Goal: Transaction & Acquisition: Purchase product/service

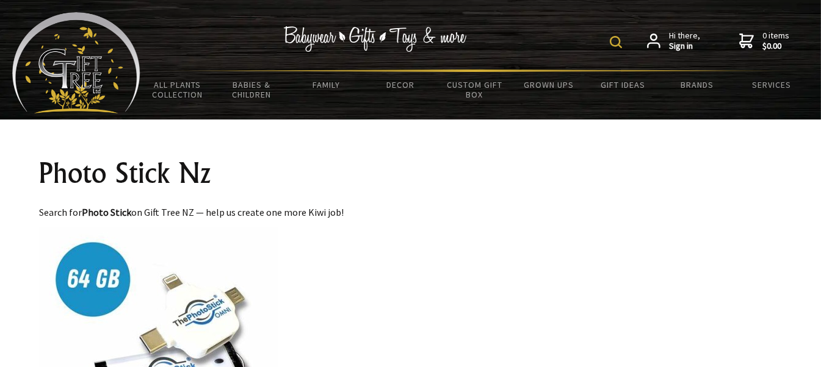
click at [613, 36] on img at bounding box center [616, 42] width 12 height 12
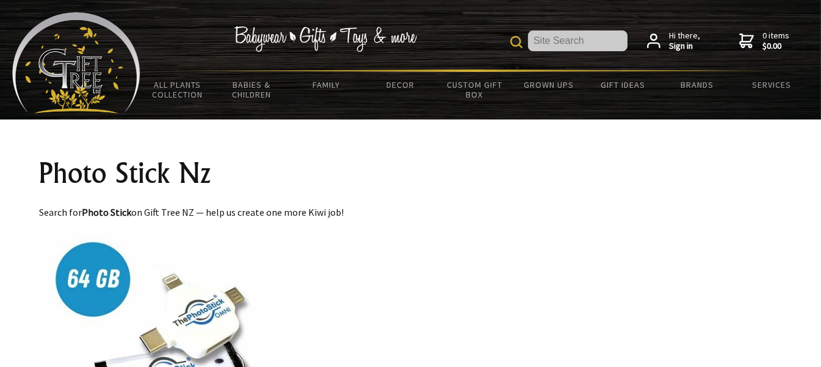
click at [90, 291] on img at bounding box center [159, 347] width 239 height 239
click at [540, 37] on input "text" at bounding box center [577, 41] width 99 height 21
type input "photo stick"
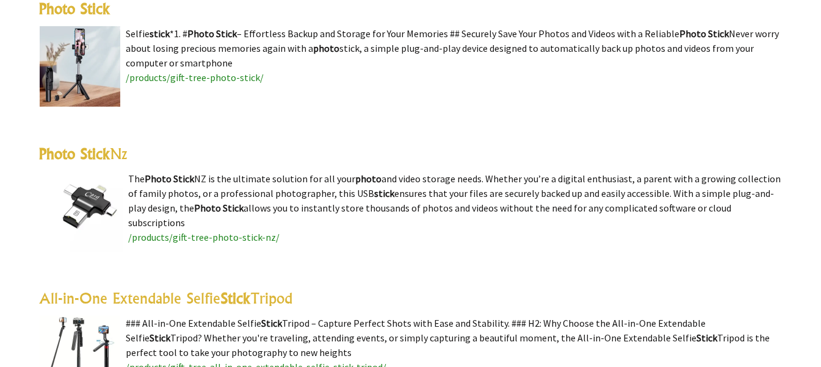
scroll to position [523, 0]
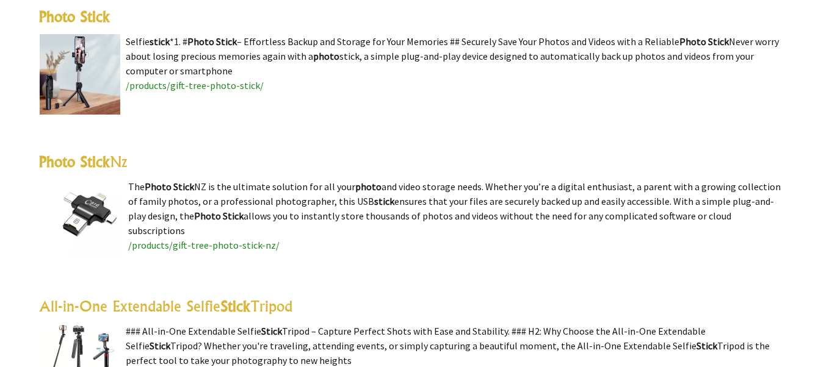
click at [79, 156] on highlight "Photo Stick" at bounding box center [75, 162] width 71 height 18
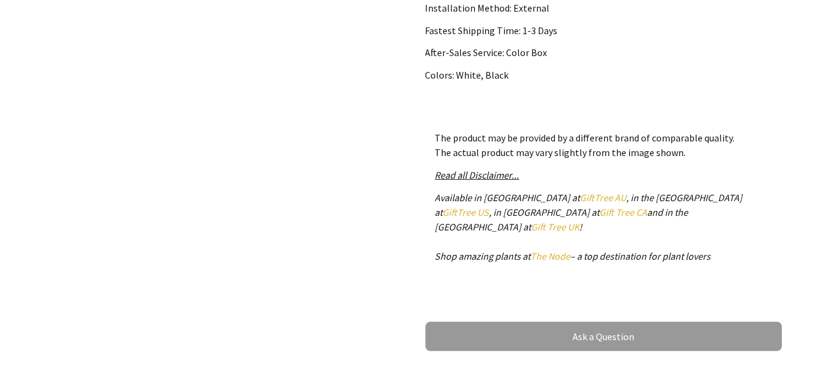
scroll to position [495, 0]
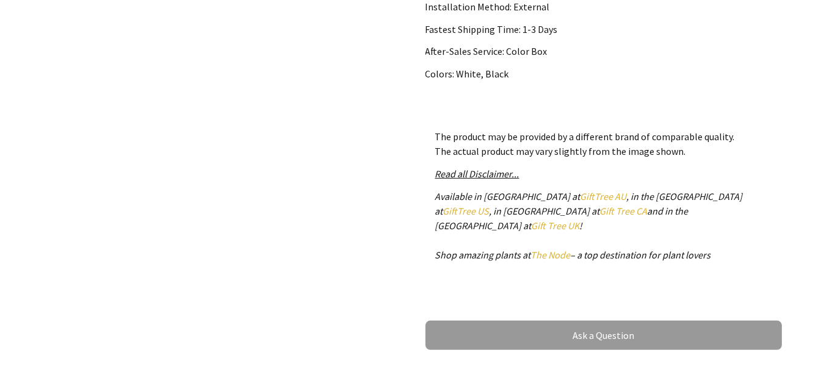
click at [580, 195] on link "GiftTree AU" at bounding box center [603, 196] width 46 height 12
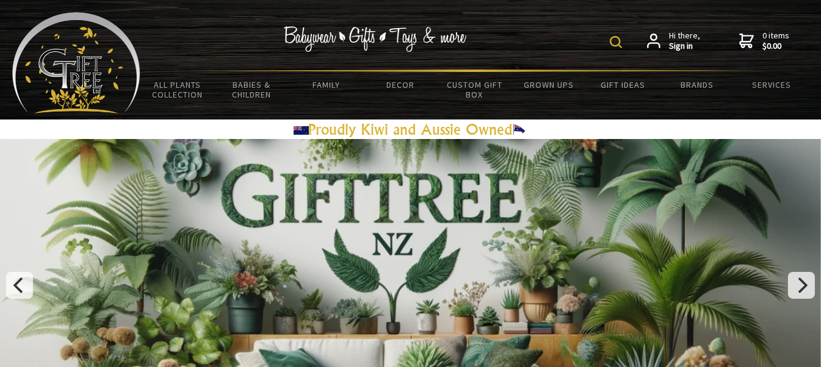
drag, startPoint x: 0, startPoint y: 0, endPoint x: 615, endPoint y: 41, distance: 616.6
click at [615, 41] on img at bounding box center [616, 42] width 12 height 12
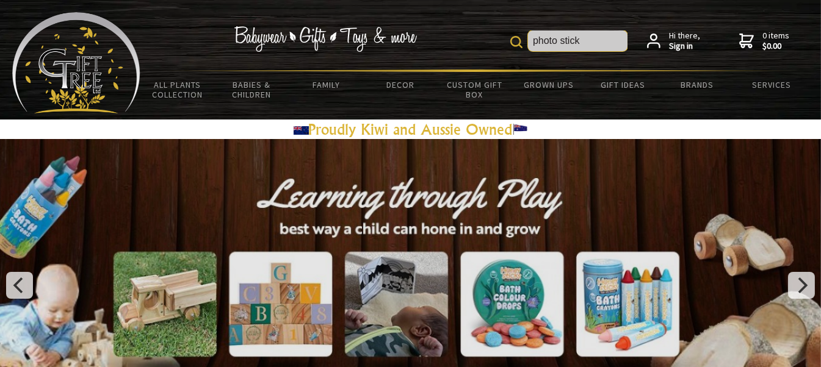
type input "photo stick"
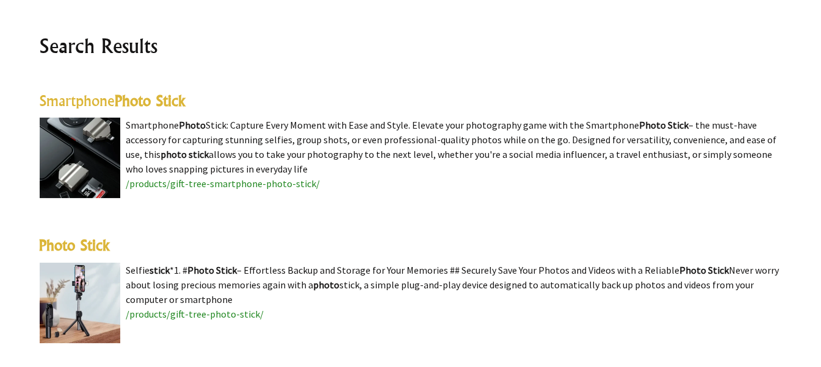
scroll to position [295, 0]
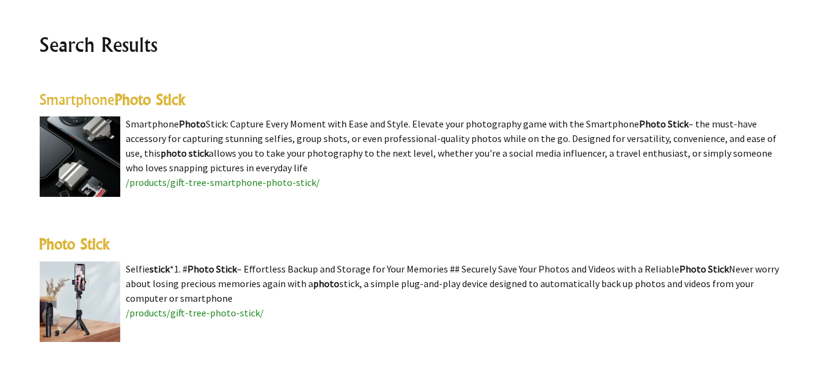
click at [167, 180] on span "/products/gift-tree-smartphone-photo-stick/" at bounding box center [223, 182] width 194 height 12
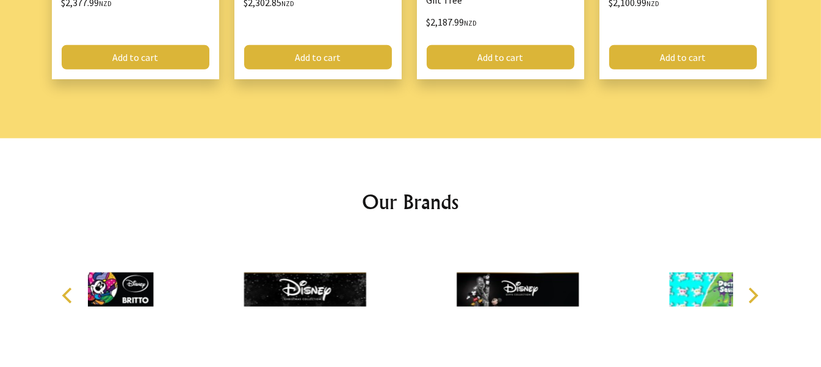
scroll to position [1795, 0]
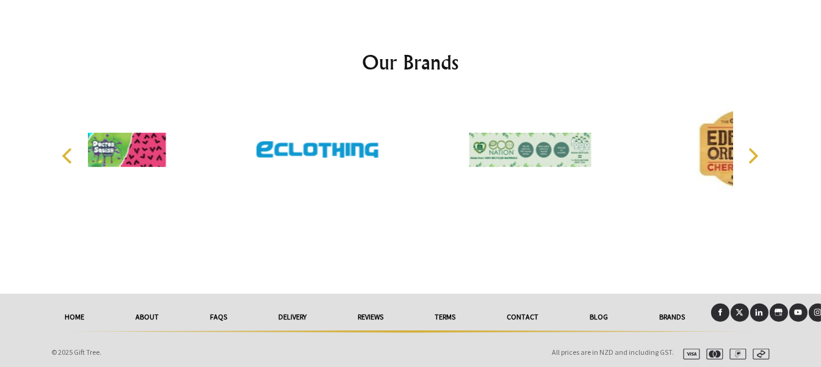
click at [211, 304] on link "FAQs" at bounding box center [219, 317] width 68 height 27
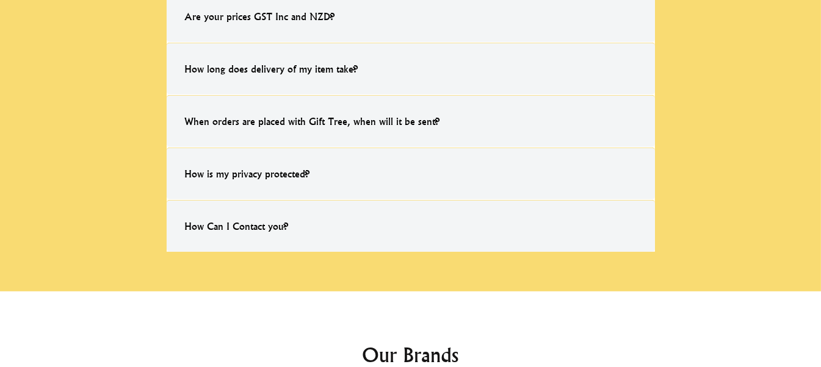
scroll to position [795, 0]
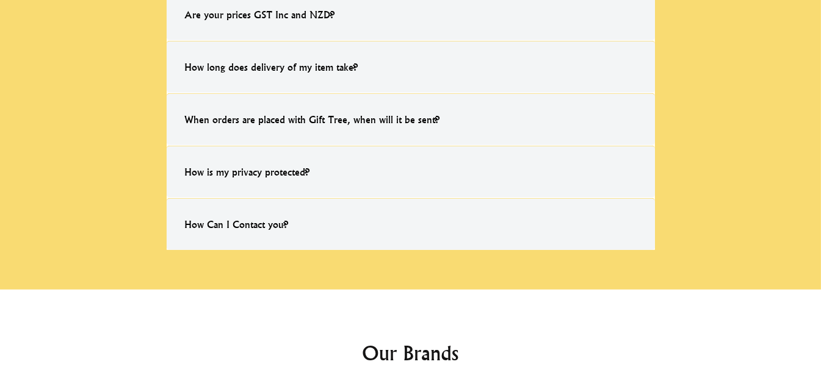
click at [212, 12] on h4 "Are your prices GST Inc and NZD?" at bounding box center [260, 14] width 175 height 39
click at [0, 0] on input "Are your prices GST Inc and NZD? Yes, all prices shown are NZD excluding GST on…" at bounding box center [0, 0] width 0 height 0
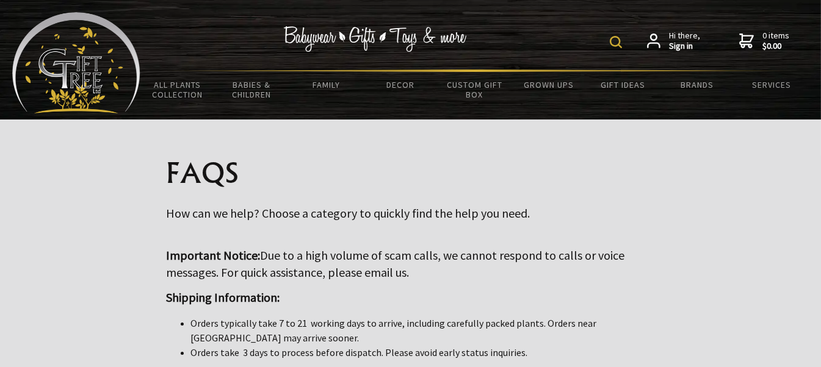
scroll to position [0, 0]
